Goal: Information Seeking & Learning: Check status

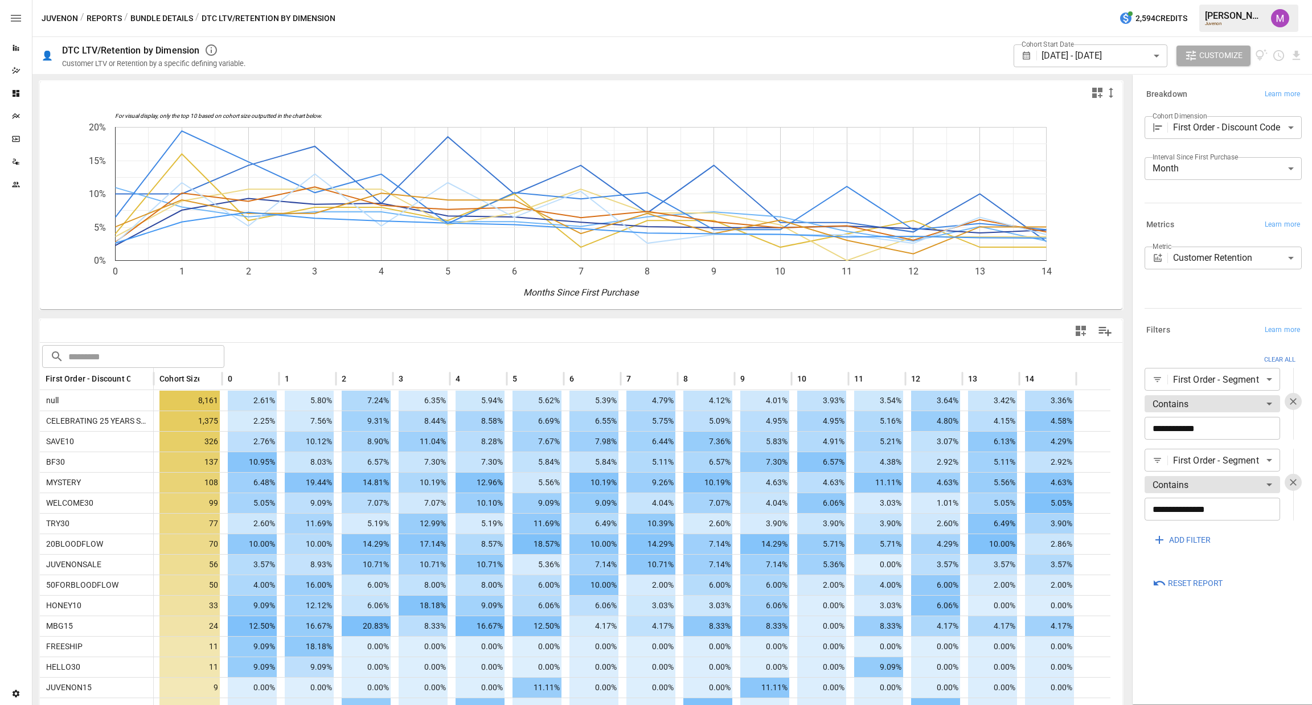
click at [1108, 0] on body "Reports Dazzler Studio Dashboards Plans SmartModel ™ Data Sources Team Settings…" at bounding box center [656, 0] width 1312 height 0
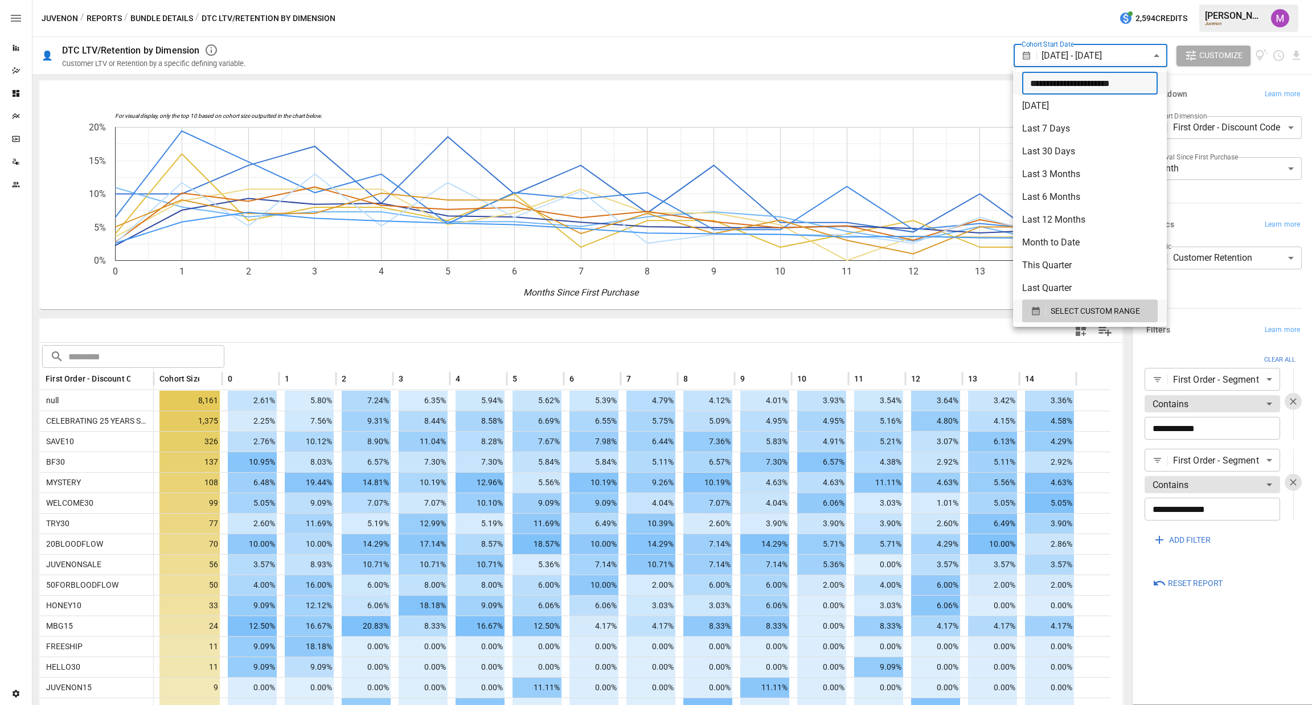
click at [1036, 80] on input "**********" at bounding box center [1086, 83] width 128 height 23
type input "**********"
click at [965, 46] on div at bounding box center [656, 352] width 1312 height 705
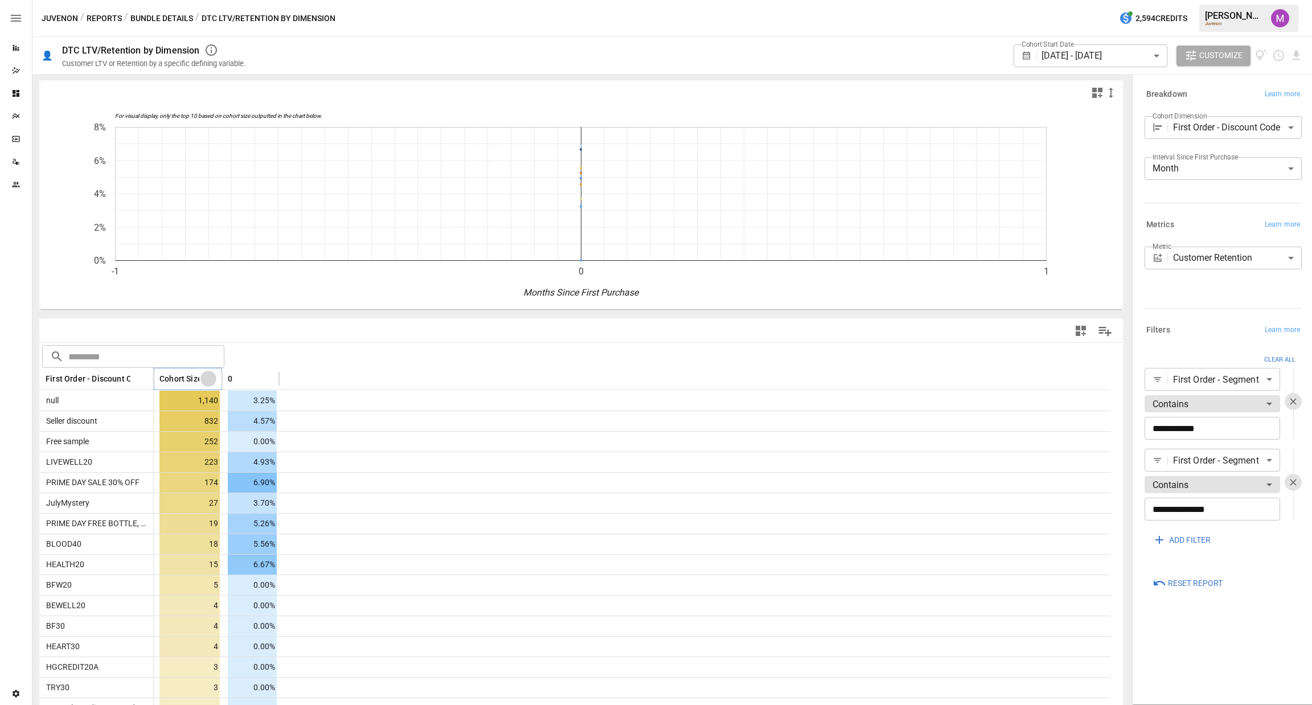
click at [210, 377] on icon "Sort" at bounding box center [208, 379] width 10 height 10
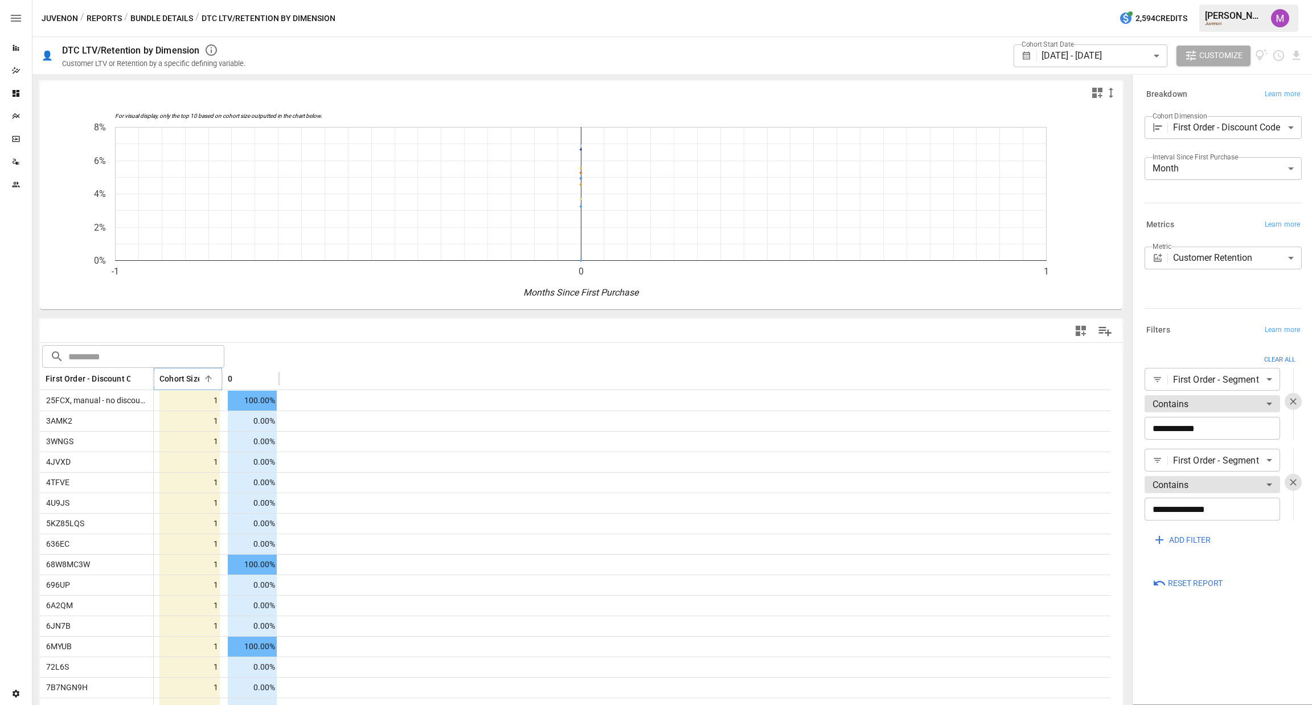
click at [210, 377] on icon "Sort" at bounding box center [208, 379] width 10 height 10
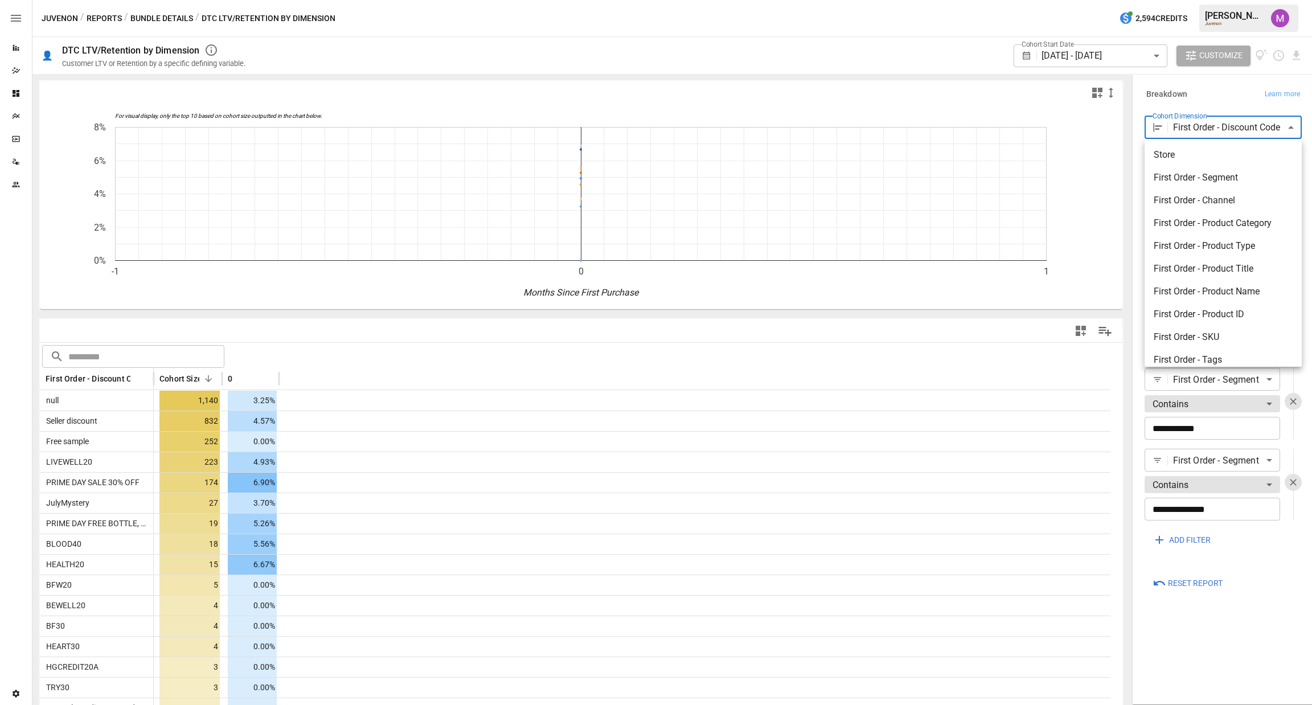
click at [1191, 0] on body "Reports Dazzler Studio Dashboards Plans SmartModel ™ Data Sources Team Settings…" at bounding box center [656, 0] width 1312 height 0
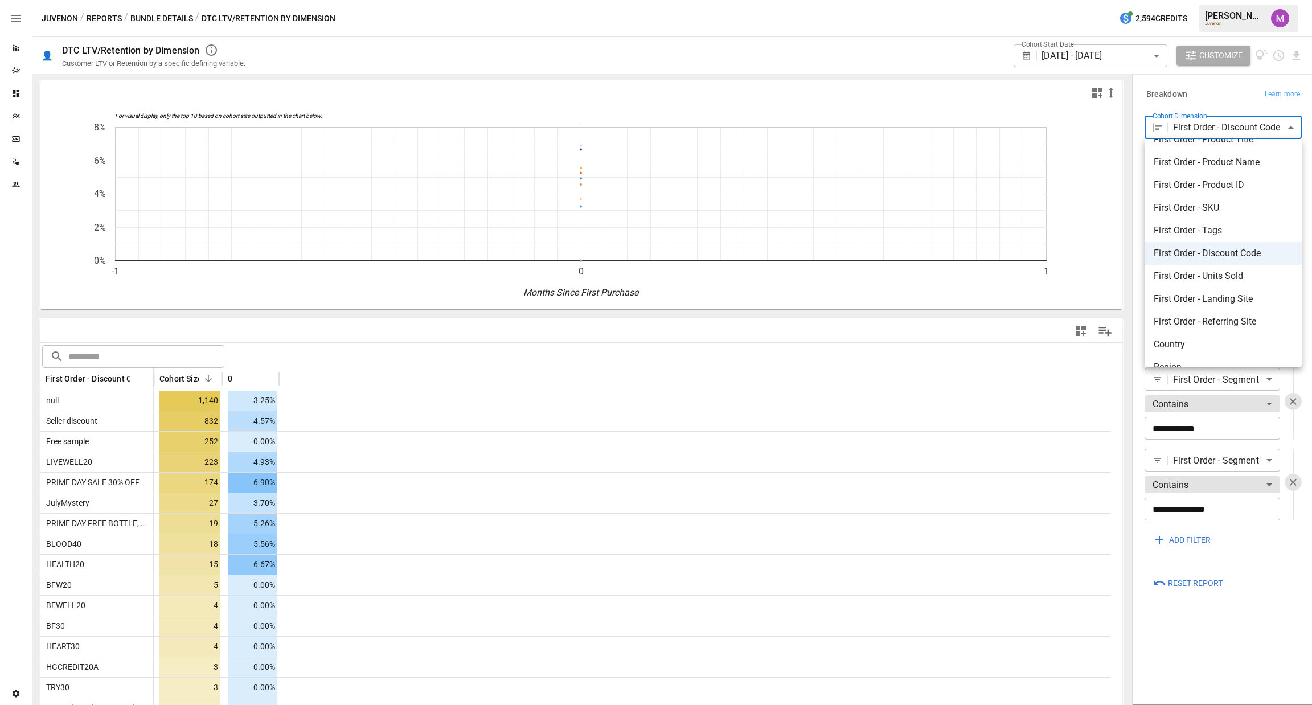
click at [1236, 301] on span "First Order - Landing Site" at bounding box center [1223, 299] width 139 height 14
type input "**********"
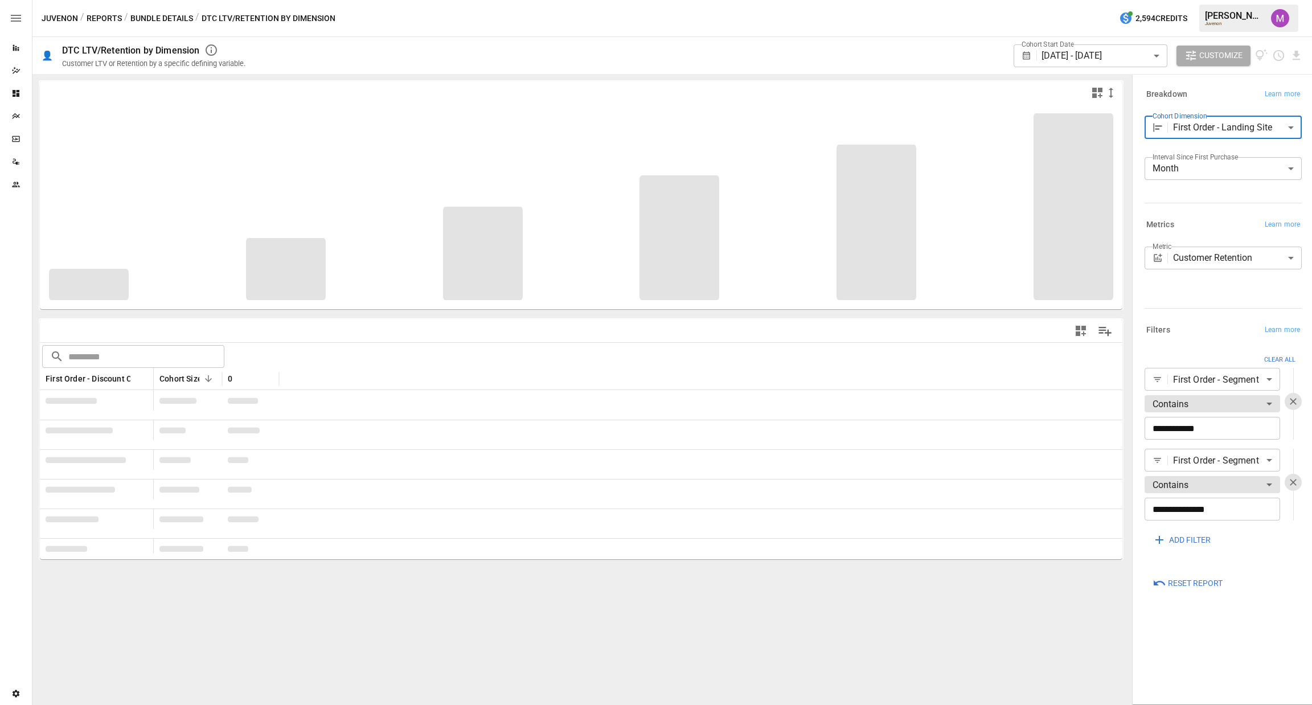
click at [1194, 331] on div "Filters Learn more" at bounding box center [1222, 330] width 157 height 16
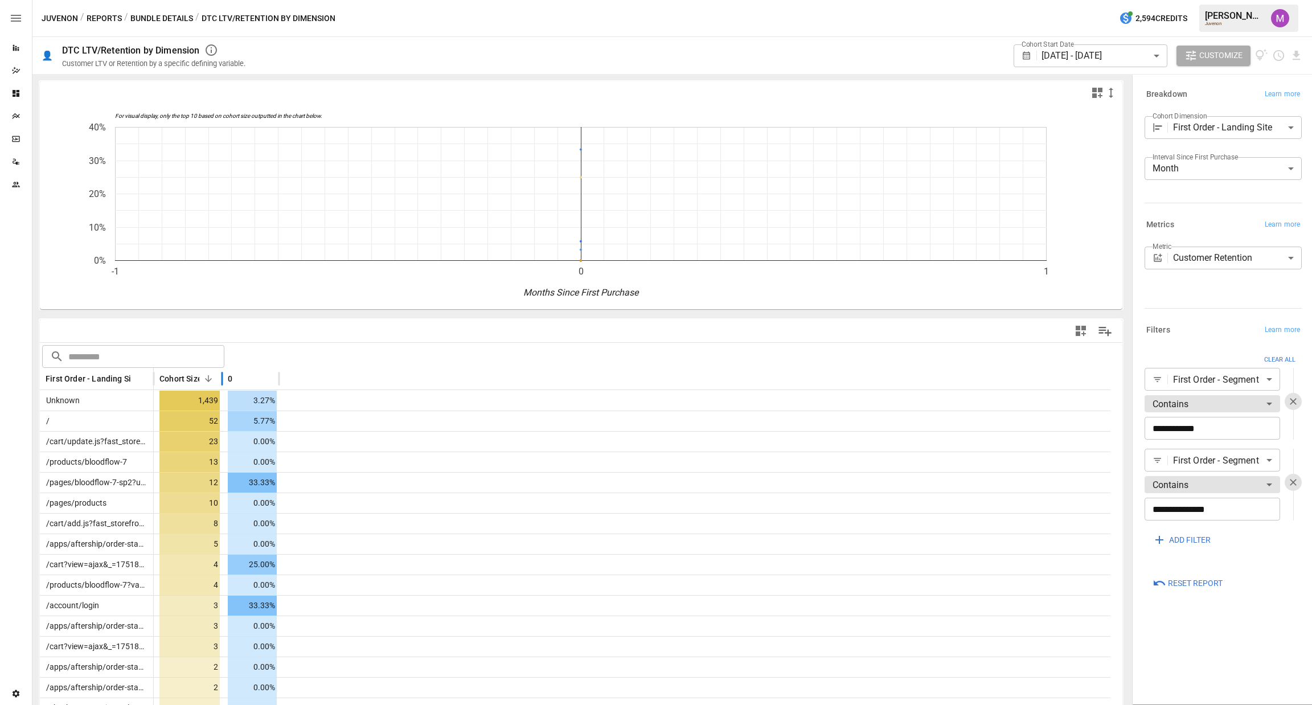
click at [212, 384] on div at bounding box center [208, 379] width 16 height 16
click at [209, 374] on icon "Sort" at bounding box center [208, 379] width 10 height 10
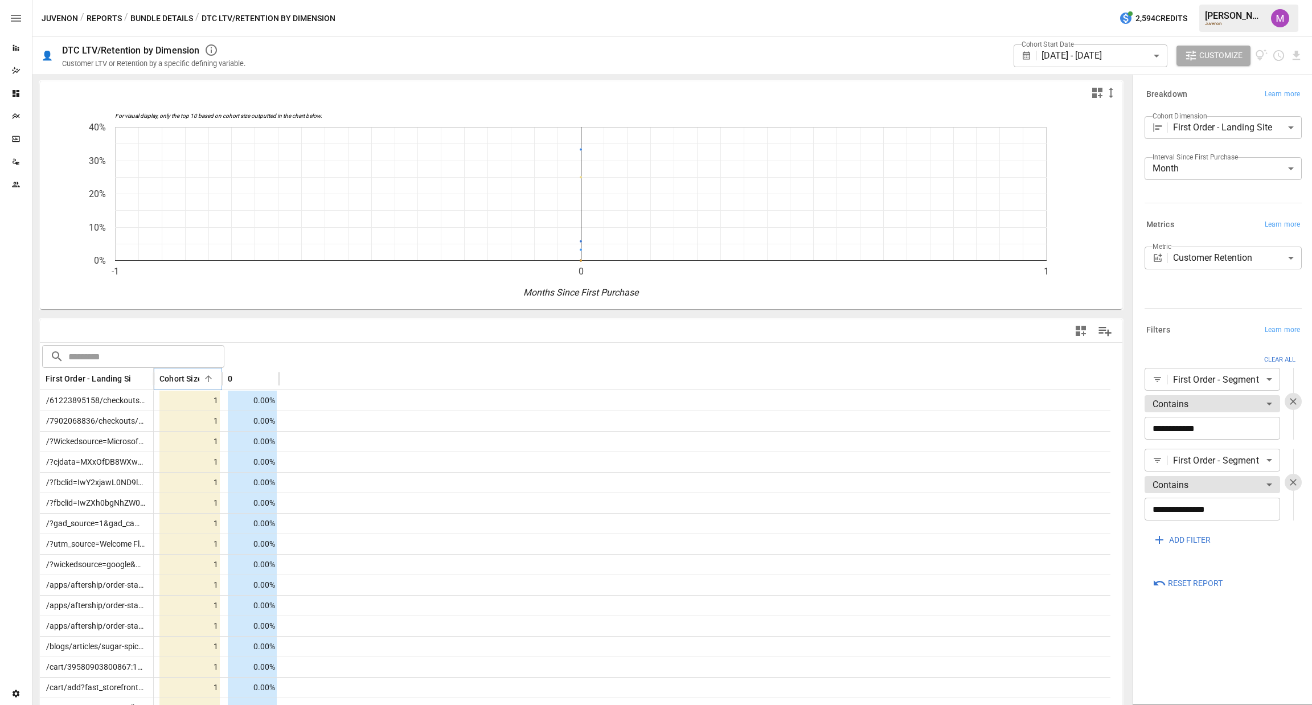
click at [213, 373] on button "Sort" at bounding box center [208, 379] width 16 height 16
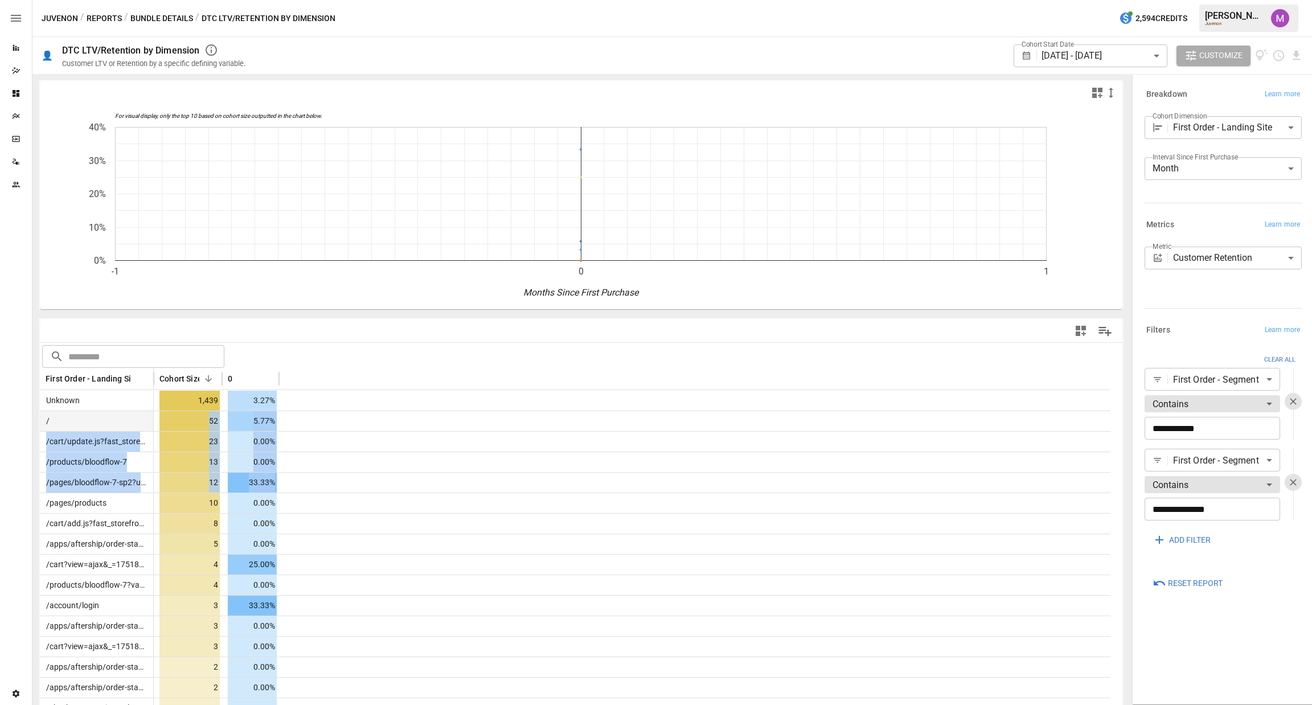
drag, startPoint x: 284, startPoint y: 477, endPoint x: 67, endPoint y: 420, distance: 224.7
click at [95, 437] on span "/cart/update.js?fast_storefront_renderer=0" at bounding box center [121, 441] width 158 height 9
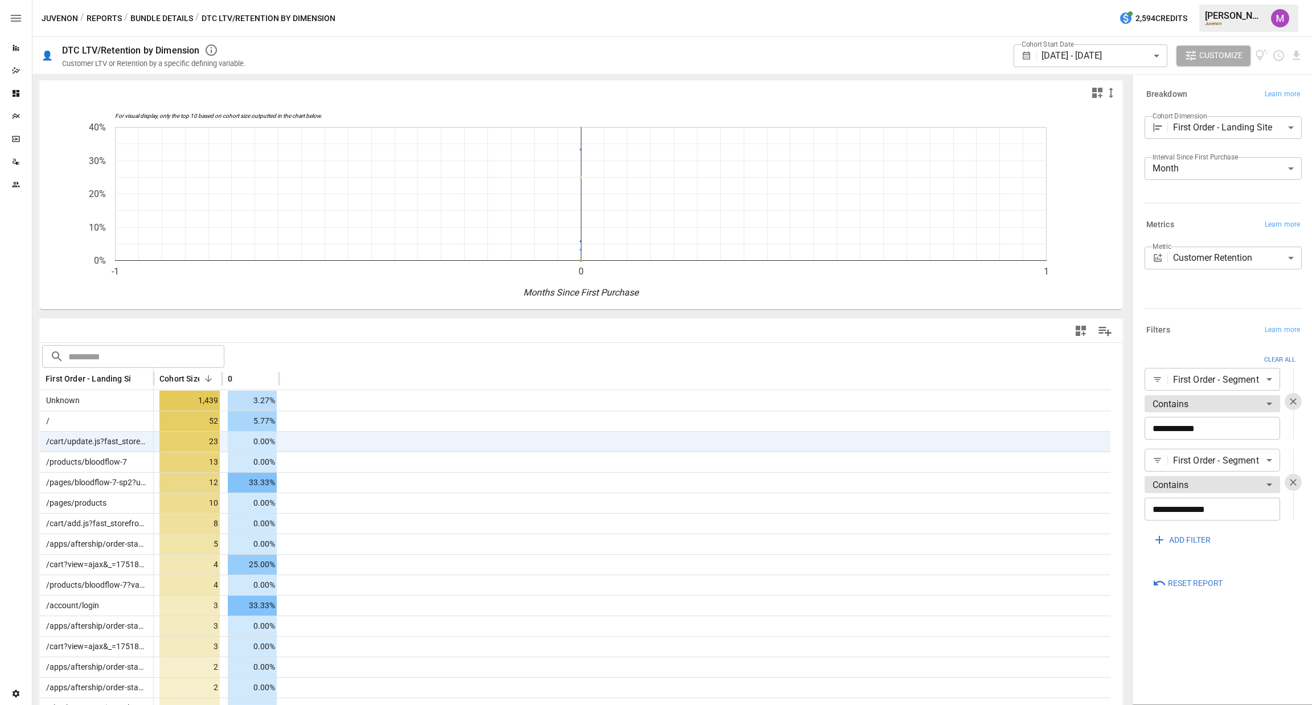
click at [153, 370] on div at bounding box center [154, 379] width 6 height 22
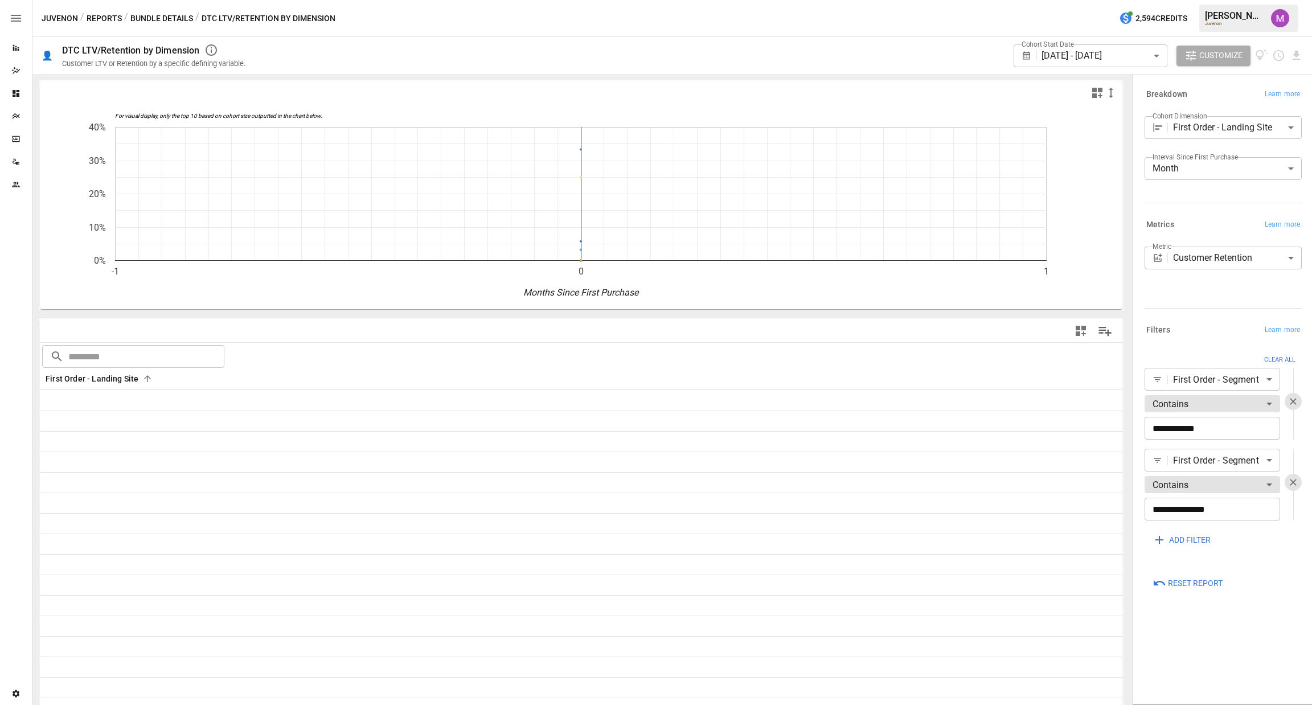
scroll to position [0, 3586]
